Goal: Information Seeking & Learning: Learn about a topic

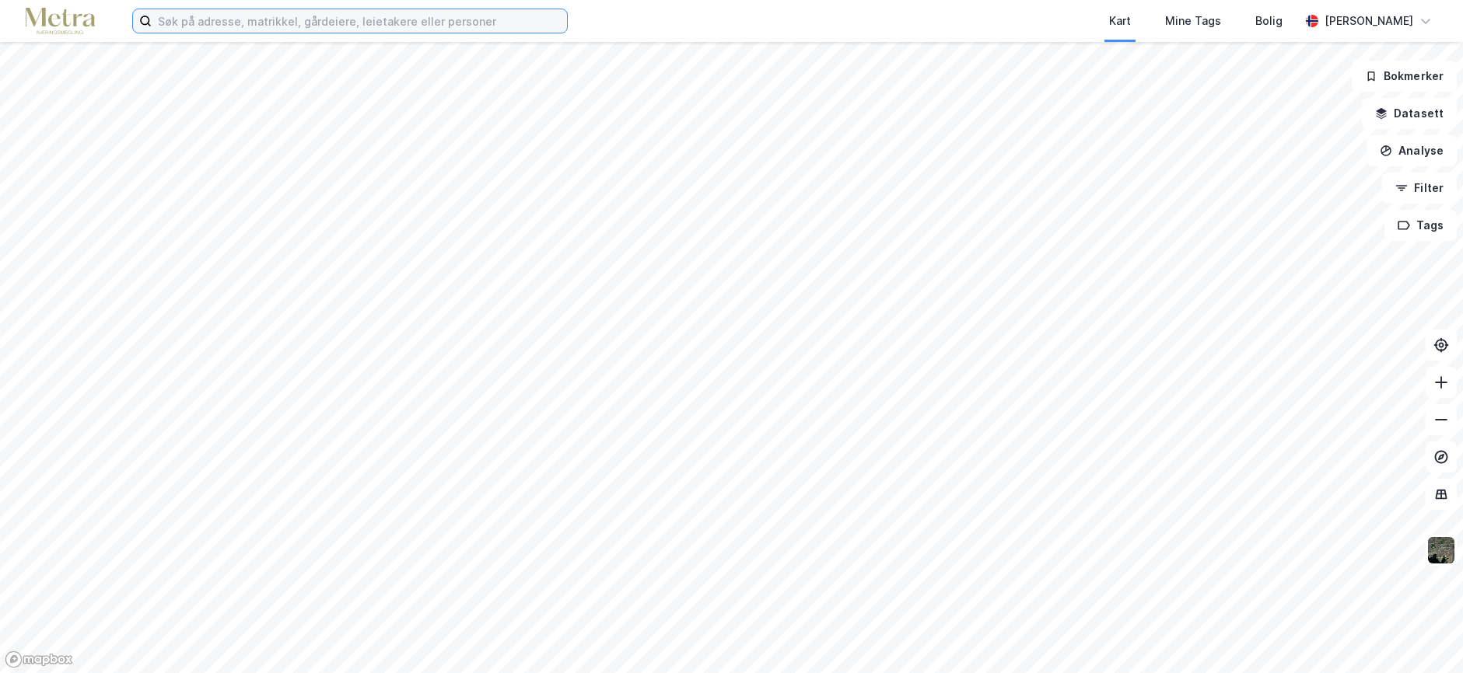
click at [314, 16] on input at bounding box center [359, 20] width 415 height 23
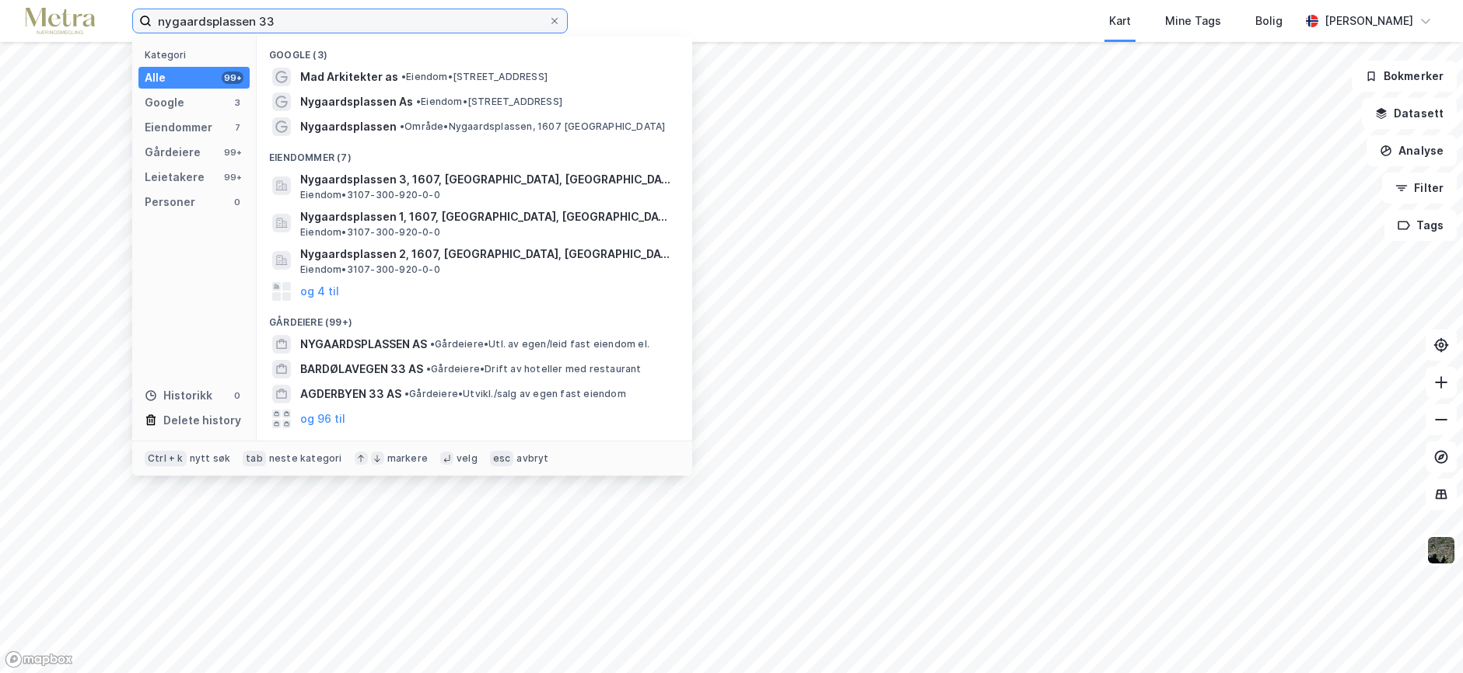
drag, startPoint x: 253, startPoint y: 23, endPoint x: 289, endPoint y: 23, distance: 36.5
click at [253, 23] on input "nygaardsplassen 33" at bounding box center [350, 20] width 397 height 23
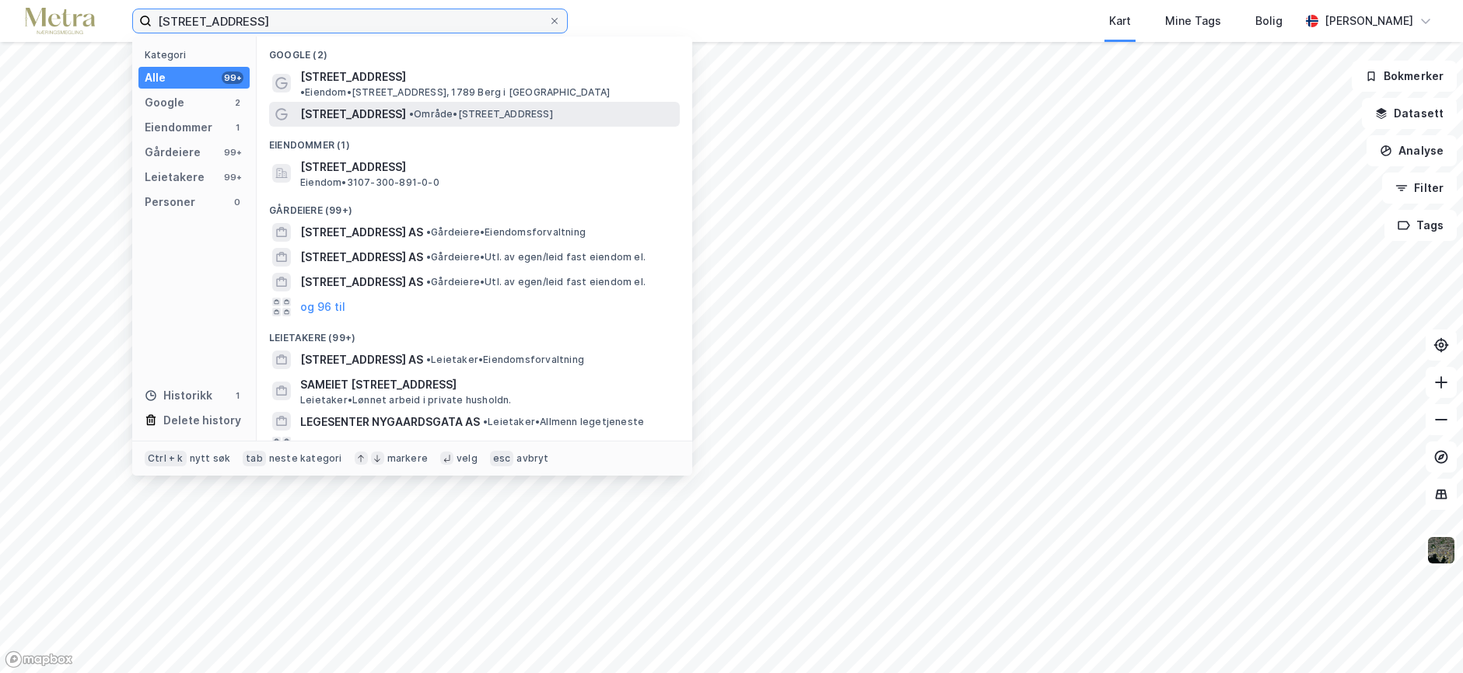
type input "[STREET_ADDRESS]"
click at [353, 105] on span "[STREET_ADDRESS]" at bounding box center [353, 114] width 106 height 19
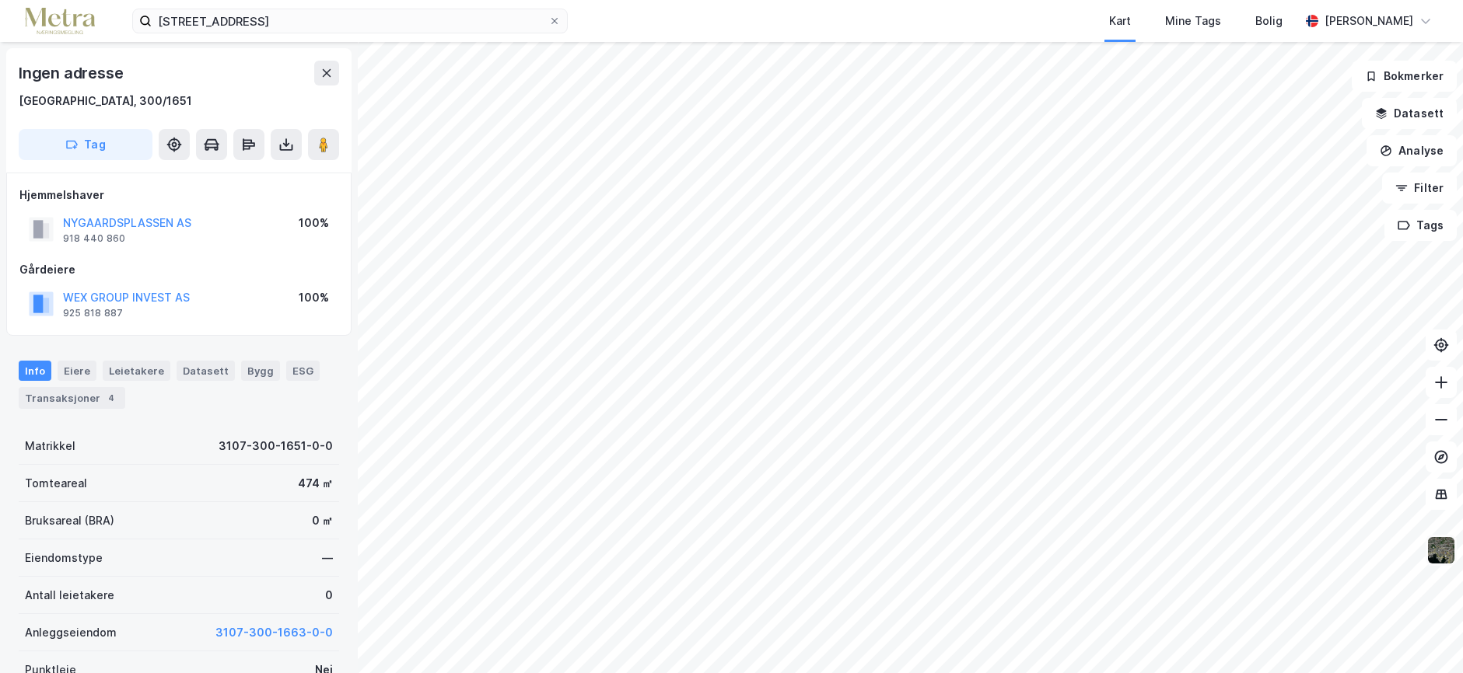
click at [1446, 557] on img at bounding box center [1441, 551] width 30 height 30
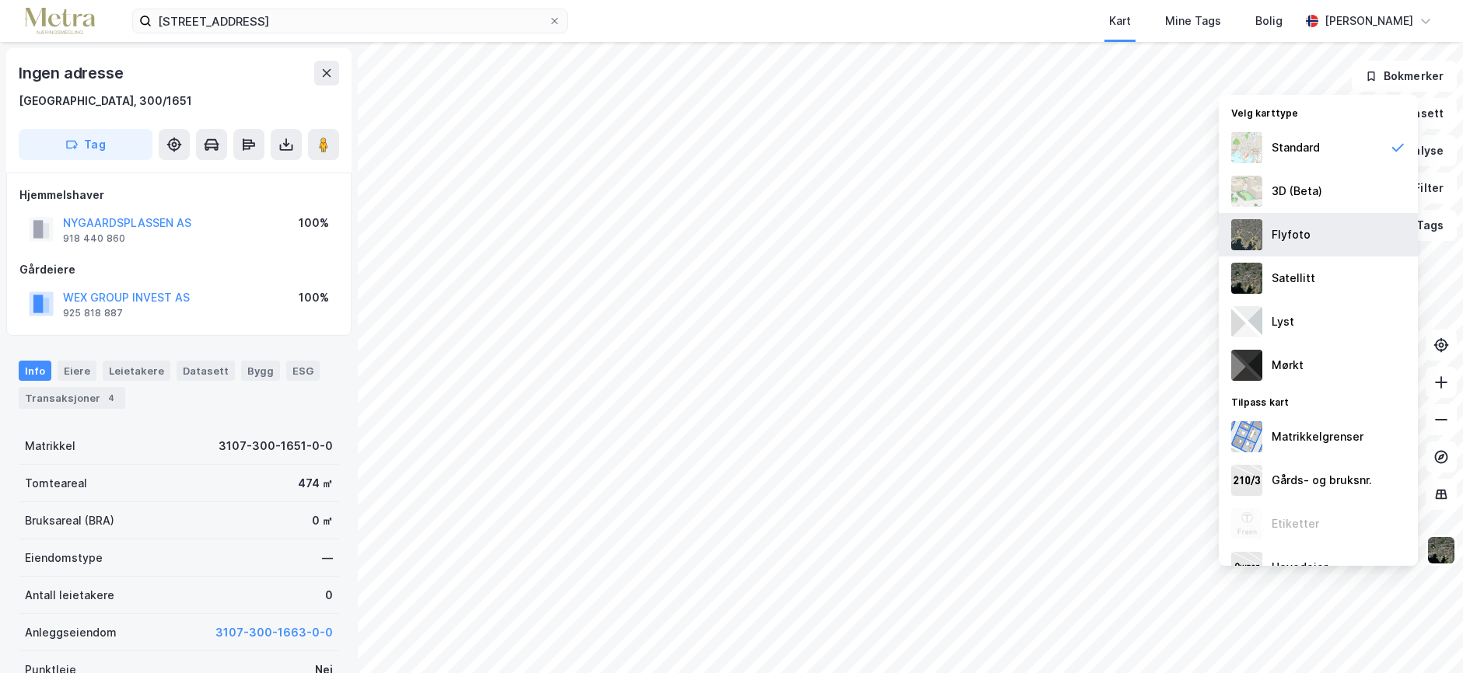
click at [1257, 233] on img at bounding box center [1246, 234] width 31 height 31
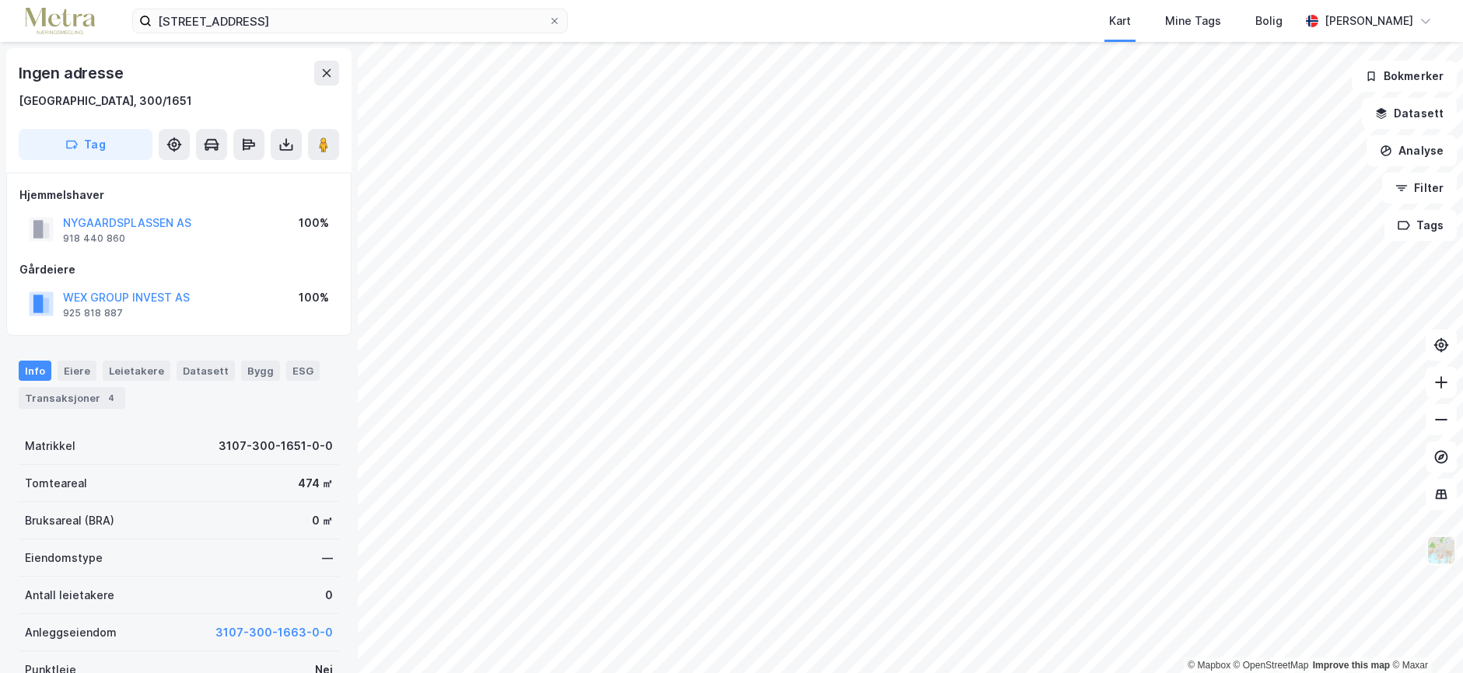
click at [1439, 554] on img at bounding box center [1441, 551] width 30 height 30
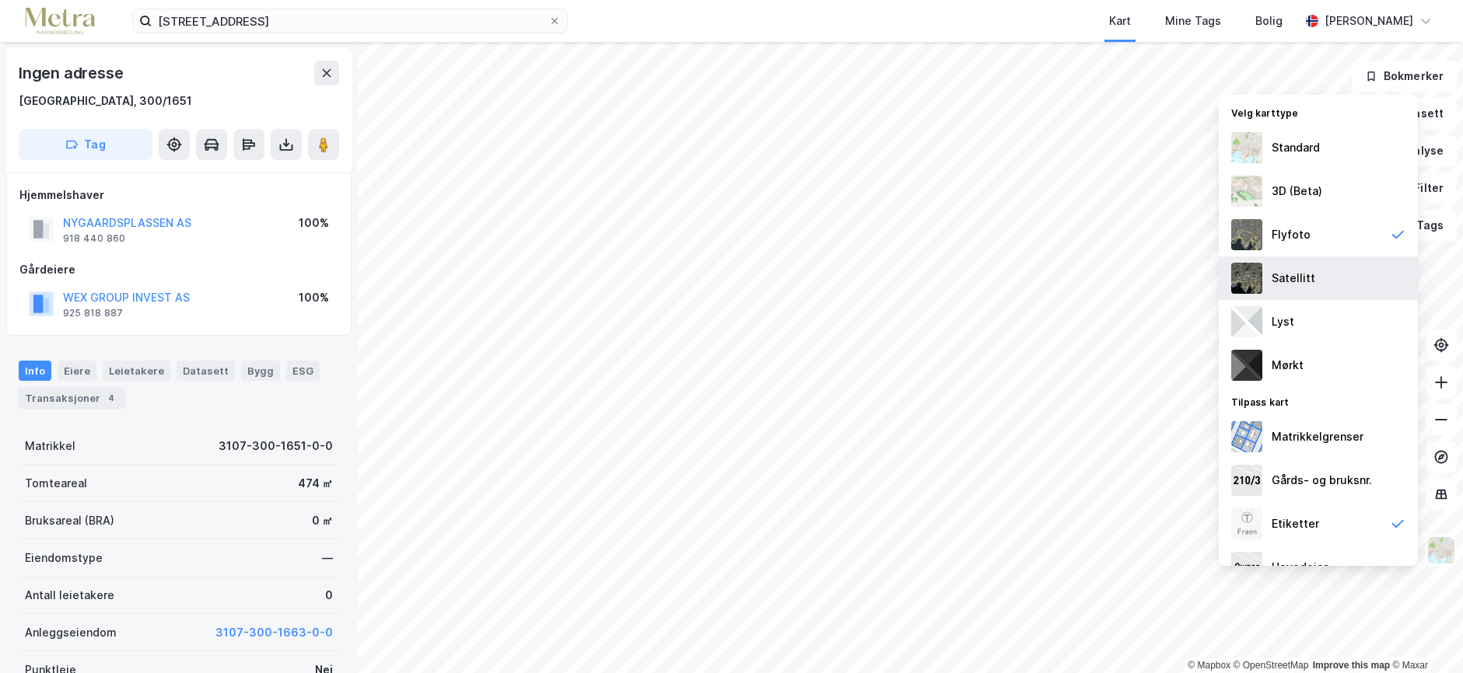
click at [1285, 285] on div "Satellitt" at bounding box center [1293, 278] width 44 height 19
